Goal: Transaction & Acquisition: Download file/media

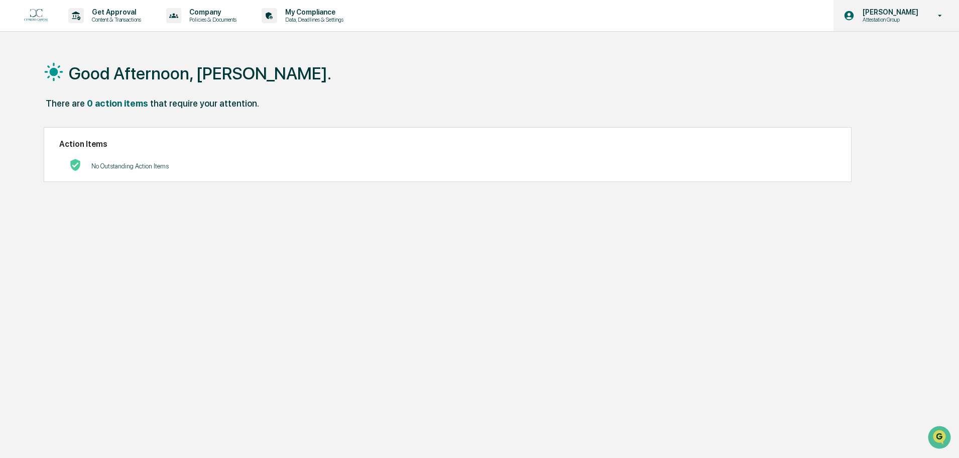
click at [923, 18] on p "Attestation Group" at bounding box center [889, 19] width 69 height 7
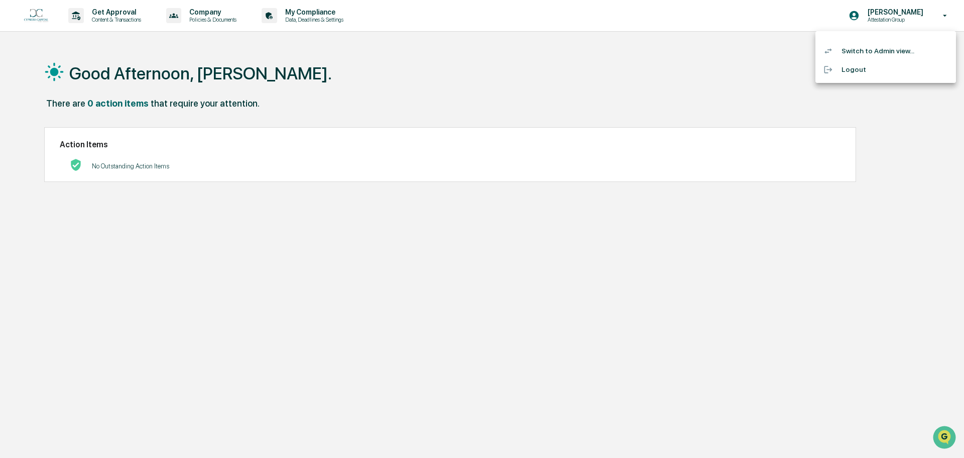
click at [889, 43] on li "Switch to Admin view..." at bounding box center [886, 51] width 141 height 19
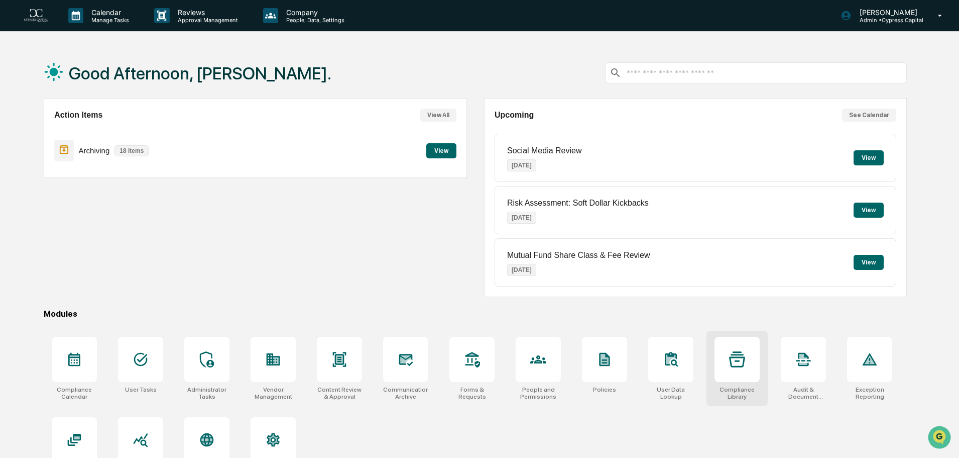
click at [726, 361] on div at bounding box center [737, 358] width 45 height 45
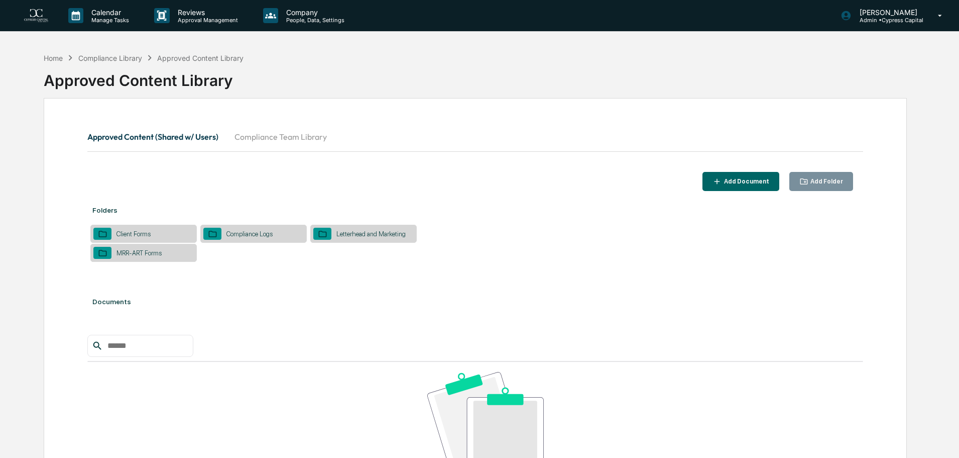
click at [165, 228] on div "Client Forms" at bounding box center [143, 233] width 106 height 18
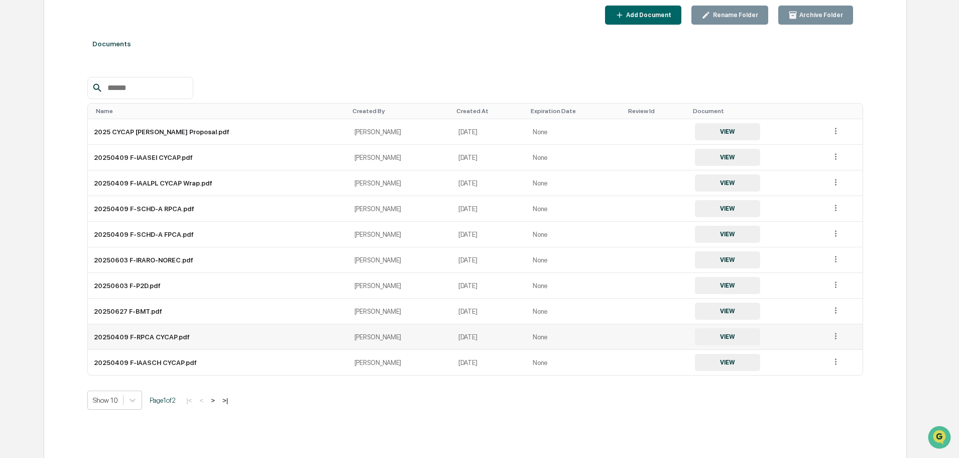
scroll to position [170, 0]
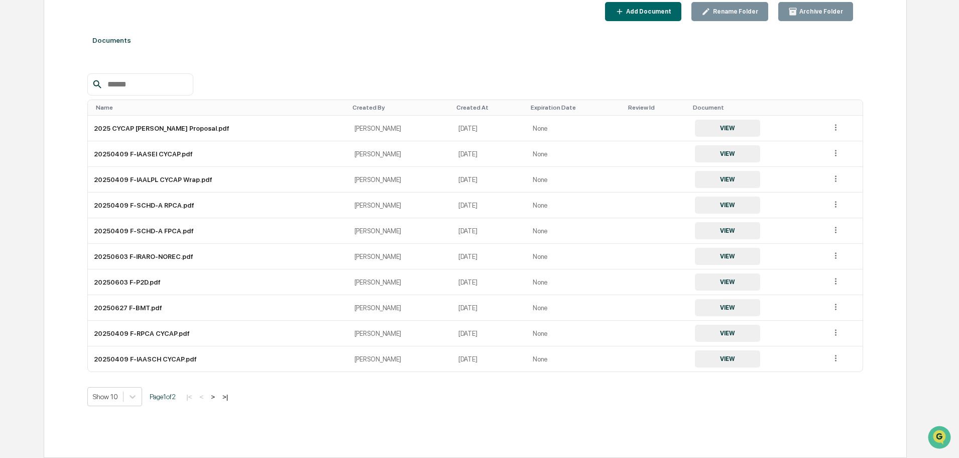
click at [218, 396] on button ">" at bounding box center [213, 396] width 10 height 9
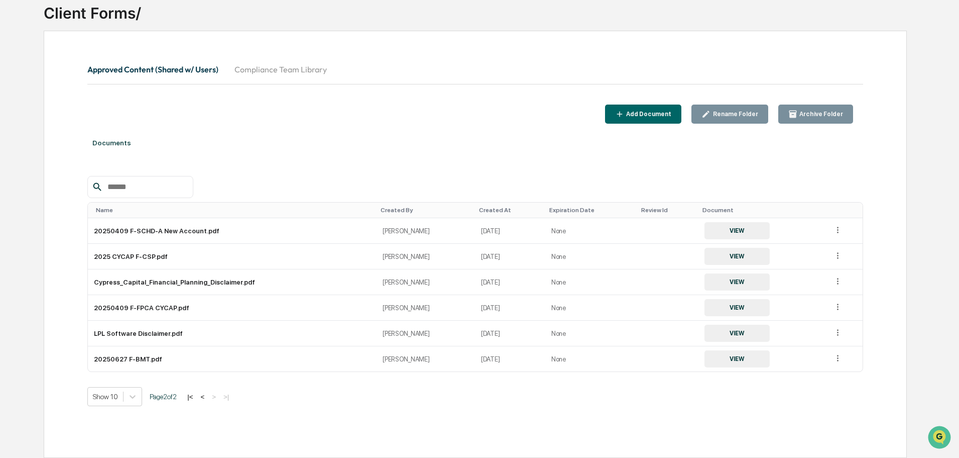
click at [207, 398] on button "<" at bounding box center [202, 396] width 10 height 9
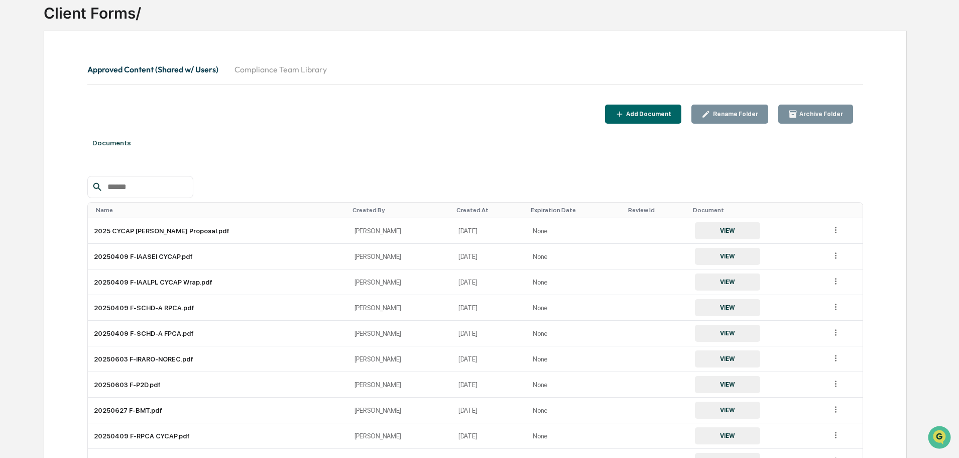
click at [192, 49] on div "Approved Content (Shared w/ Users) Compliance Team Library Add Document Rename …" at bounding box center [475, 295] width 863 height 529
click at [179, 69] on button "Approved Content (Shared w/ Users)" at bounding box center [156, 69] width 139 height 24
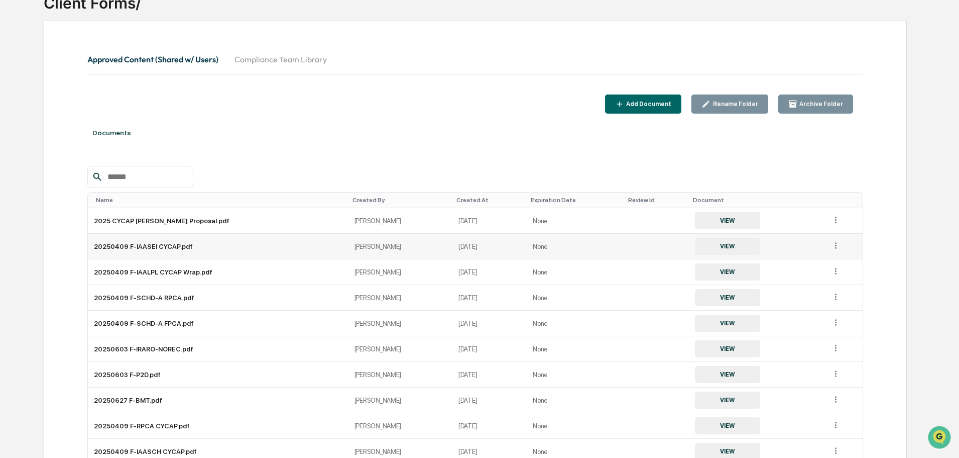
scroll to position [0, 0]
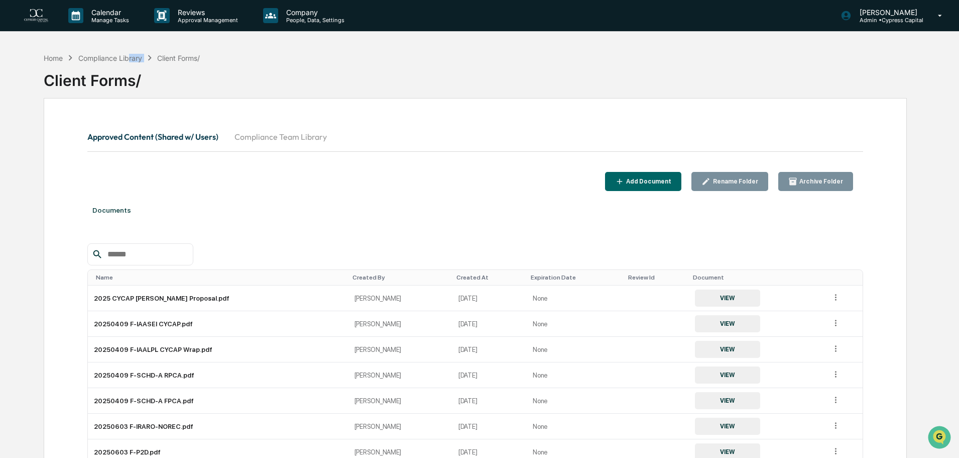
drag, startPoint x: 131, startPoint y: 60, endPoint x: 153, endPoint y: 60, distance: 22.1
click at [154, 60] on div "Home Compliance Library Client Forms/" at bounding box center [122, 57] width 156 height 11
click at [137, 60] on div "Compliance Library" at bounding box center [110, 58] width 64 height 9
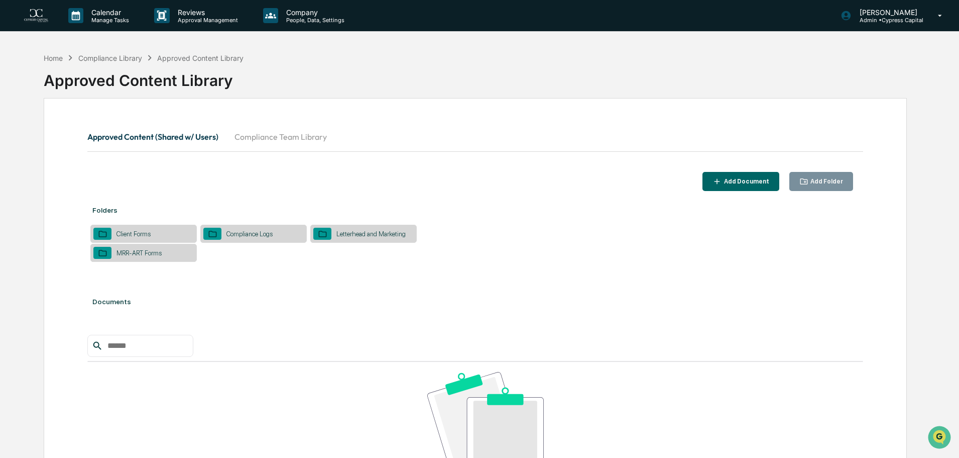
click at [385, 241] on div "Letterhead and Marketing" at bounding box center [363, 233] width 106 height 18
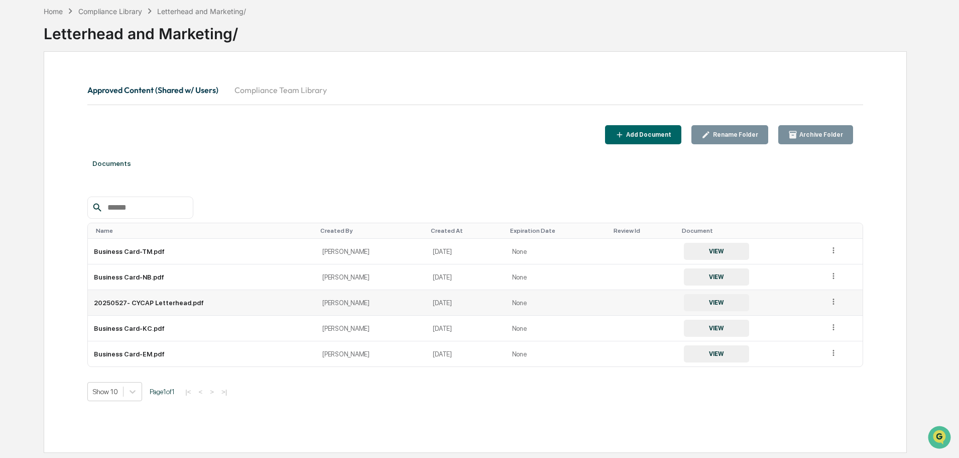
scroll to position [48, 0]
click at [704, 294] on button "VIEW" at bounding box center [716, 301] width 65 height 17
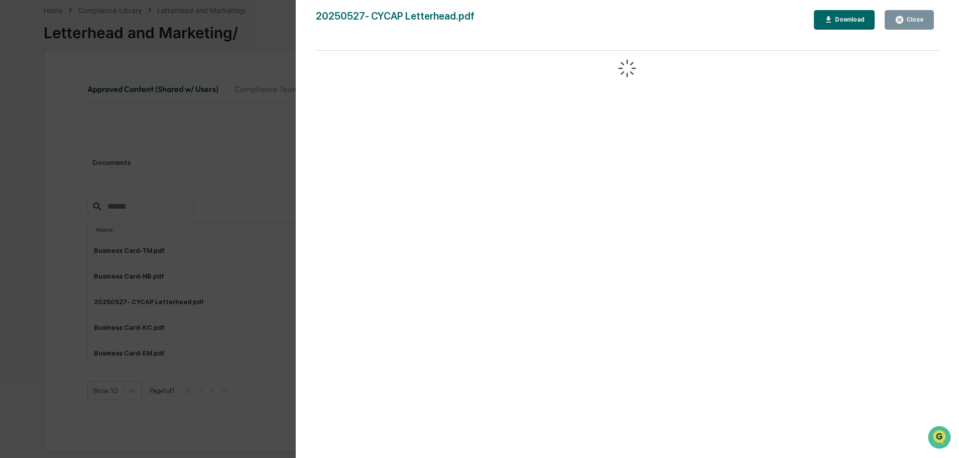
click at [839, 17] on div "Download" at bounding box center [849, 19] width 32 height 7
